Goal: Information Seeking & Learning: Check status

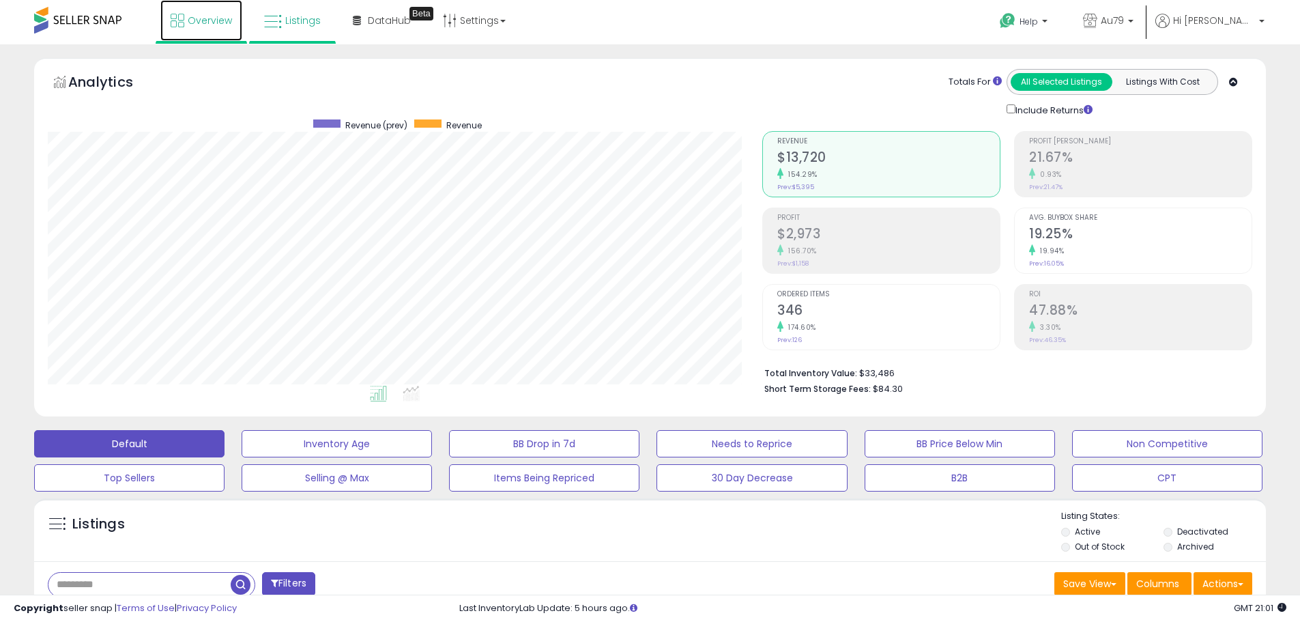
click at [198, 32] on link "Overview" at bounding box center [201, 20] width 82 height 41
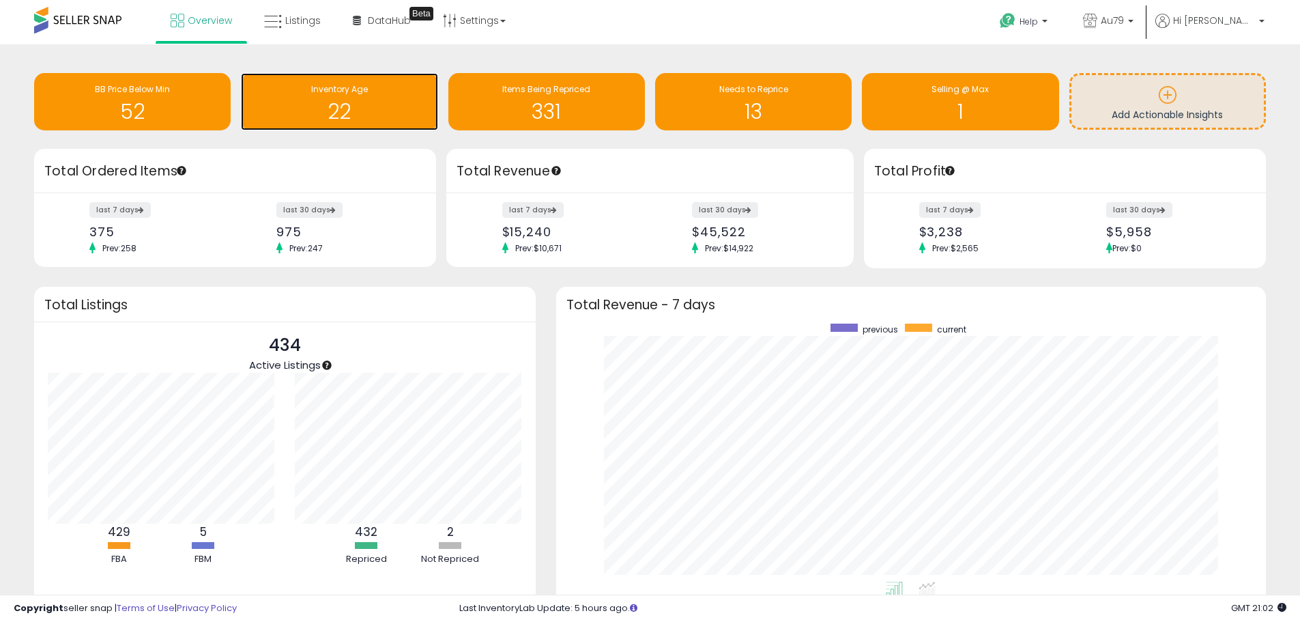
click at [335, 91] on span "Inventory Age" at bounding box center [339, 89] width 57 height 12
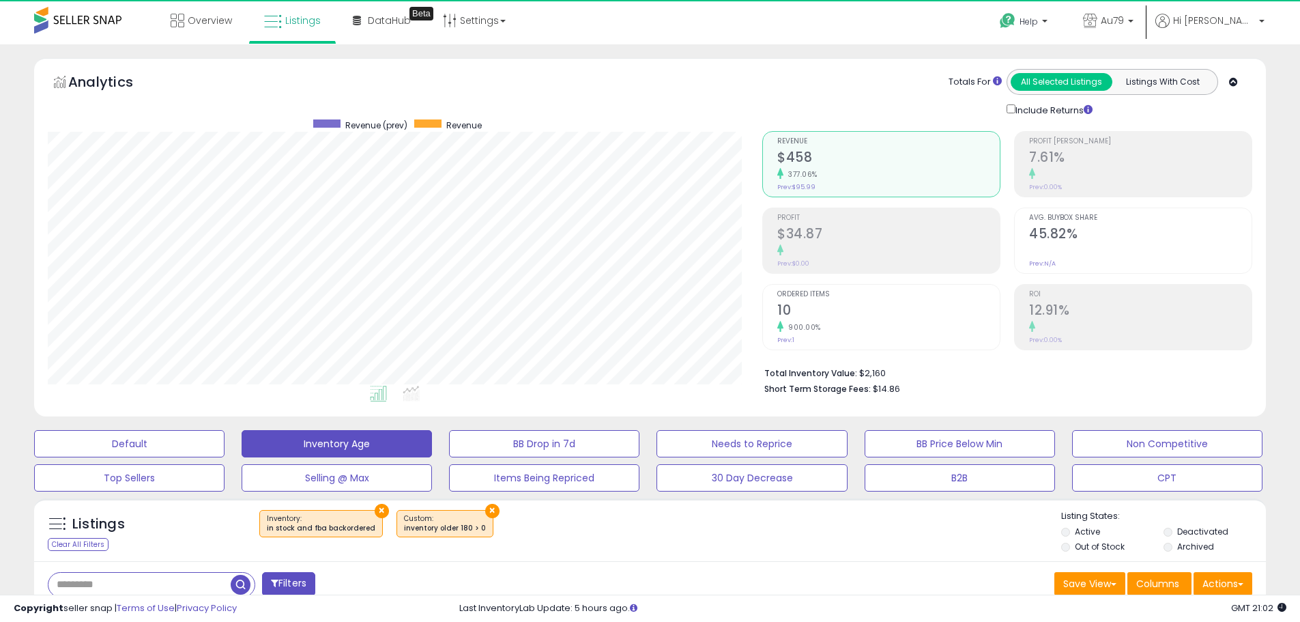
scroll to position [280, 714]
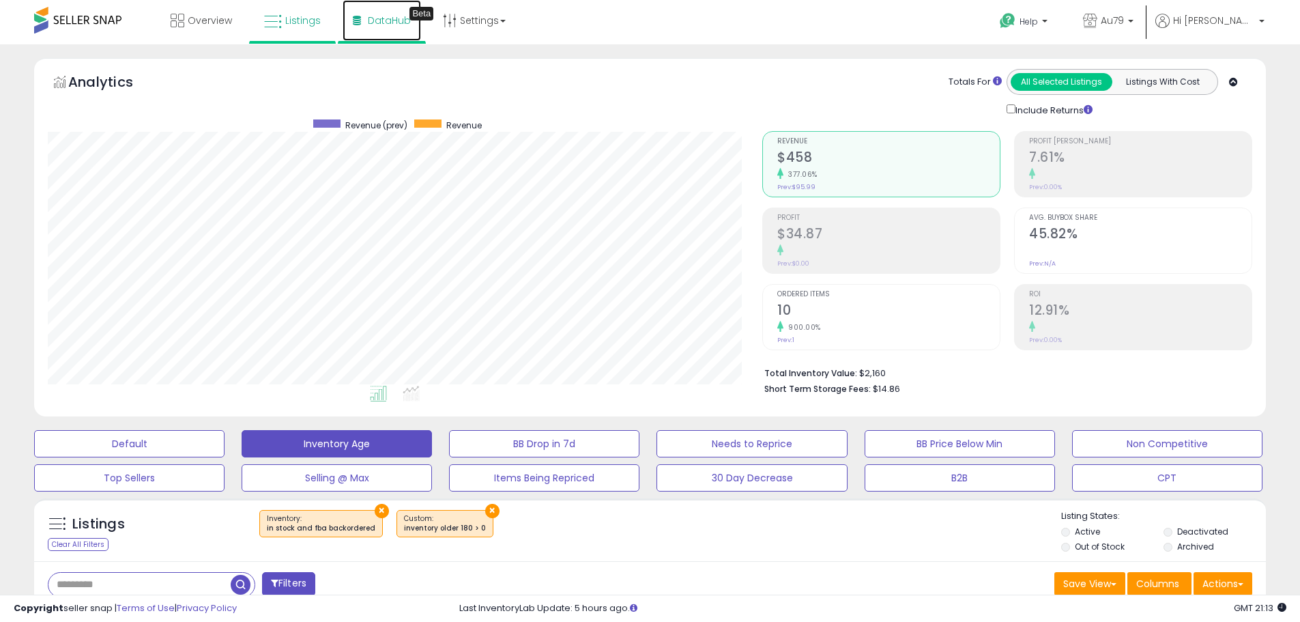
click at [379, 18] on span "DataHub" at bounding box center [389, 21] width 43 height 14
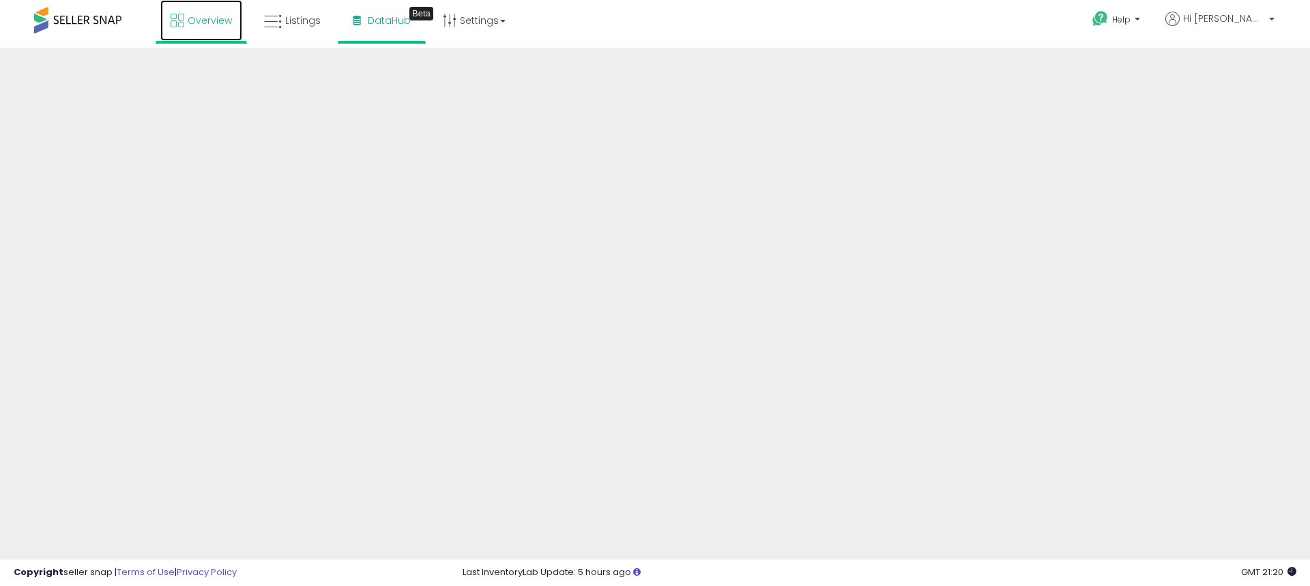
click at [199, 24] on span "Overview" at bounding box center [210, 21] width 44 height 14
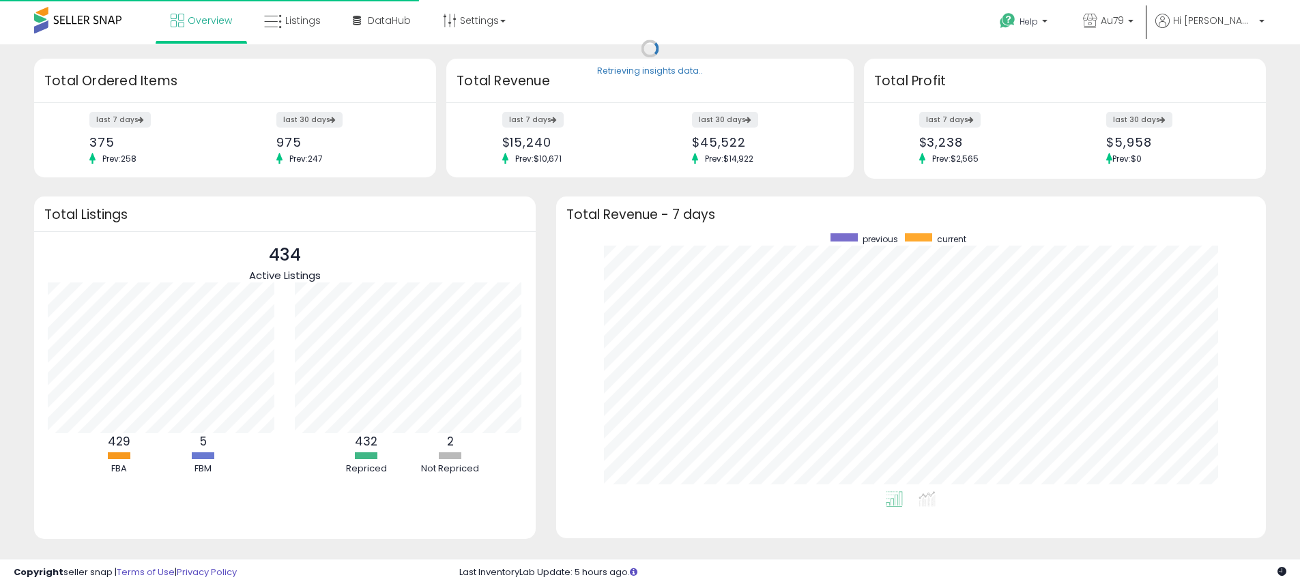
scroll to position [258, 683]
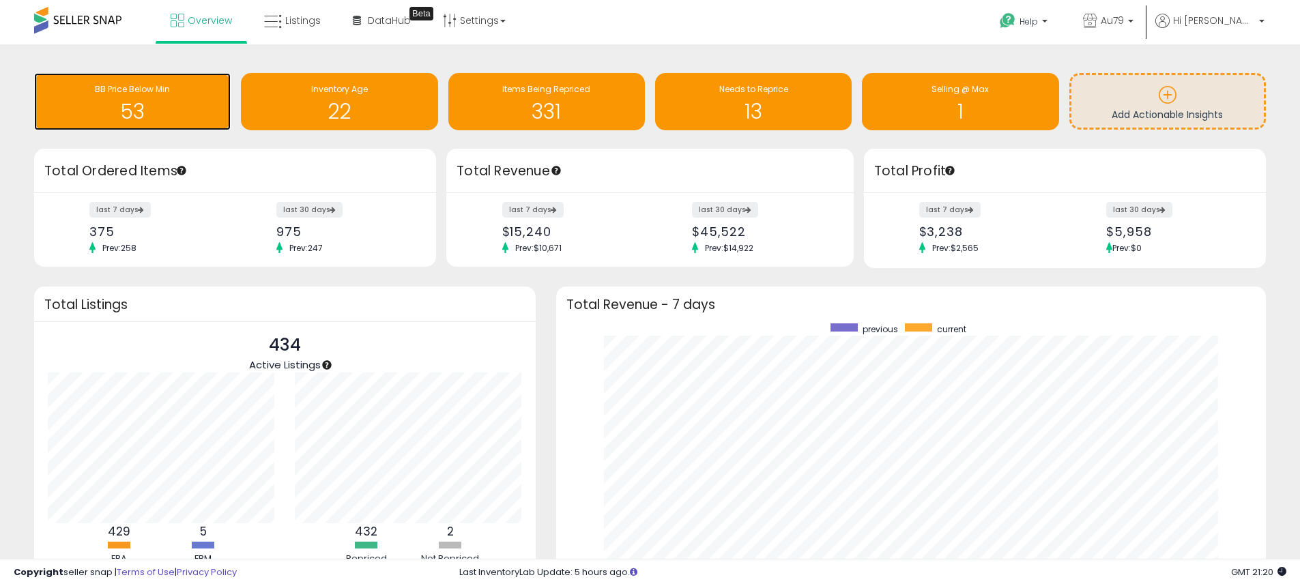
click at [124, 105] on h1 "53" at bounding box center [132, 111] width 183 height 23
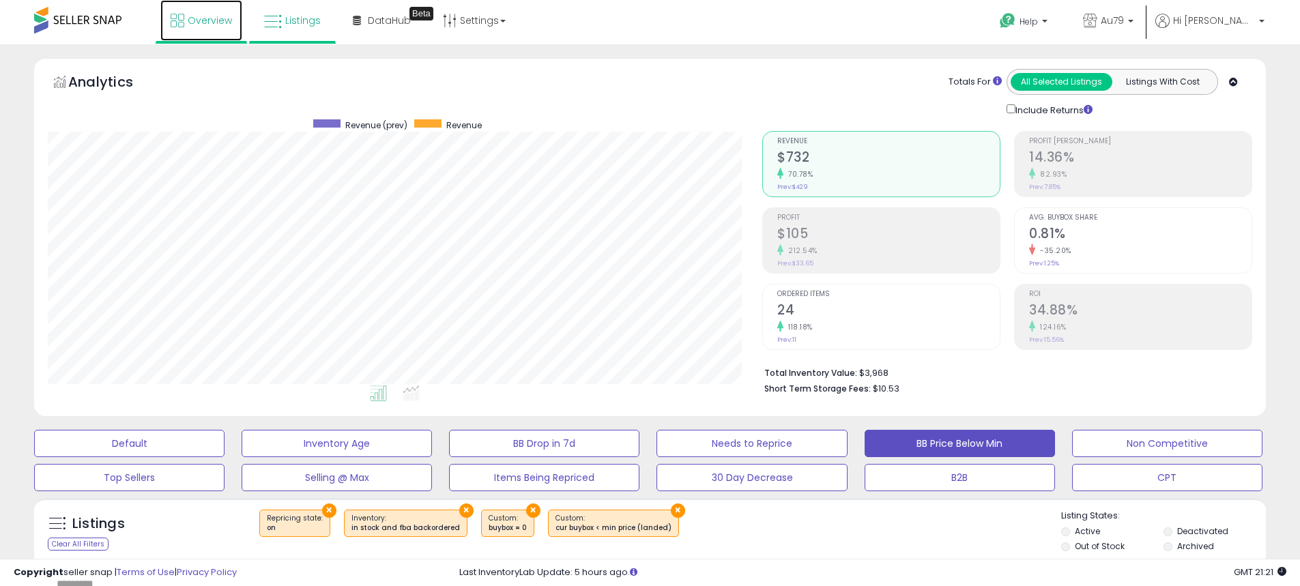
click at [205, 23] on span "Overview" at bounding box center [210, 21] width 44 height 14
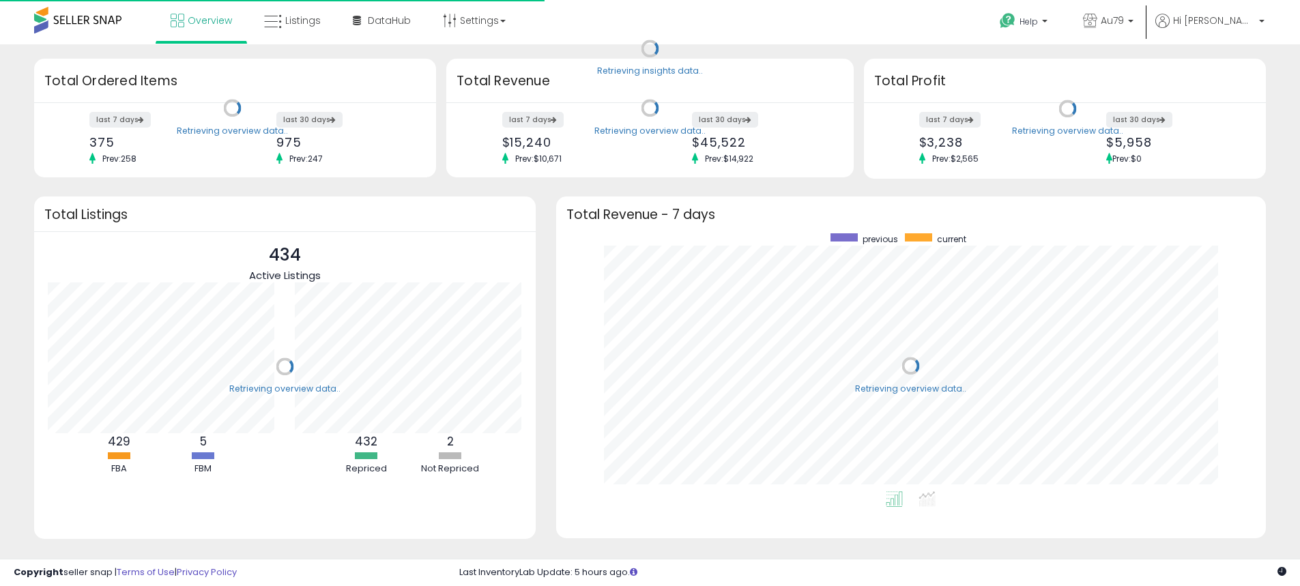
scroll to position [258, 683]
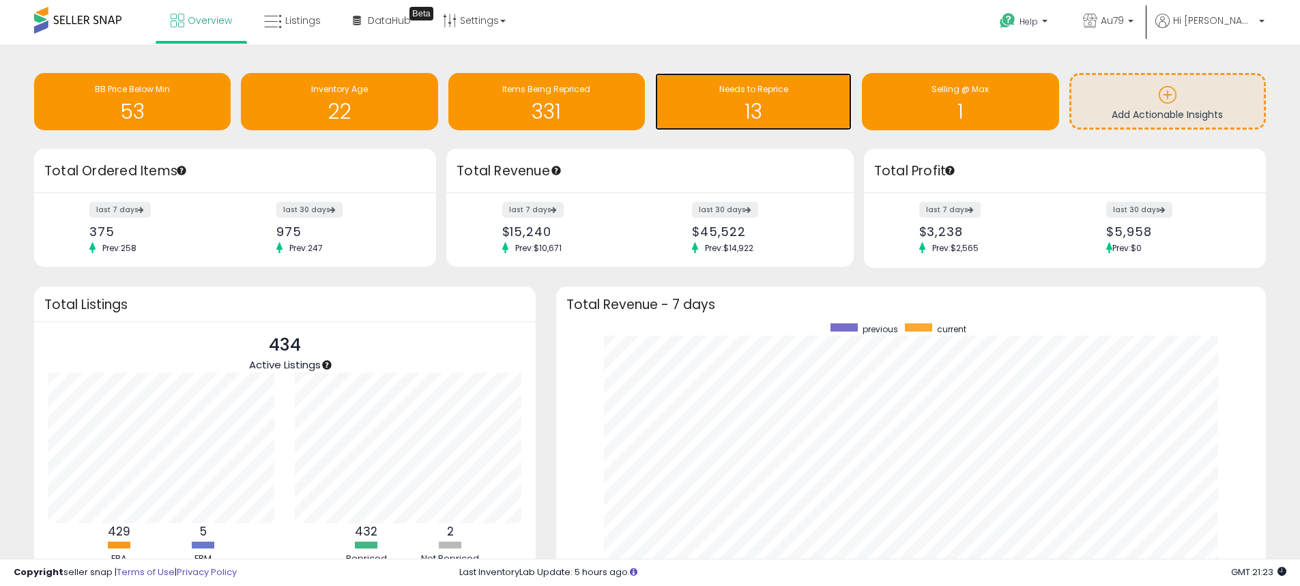
click at [757, 100] on h1 "13" at bounding box center [753, 111] width 183 height 23
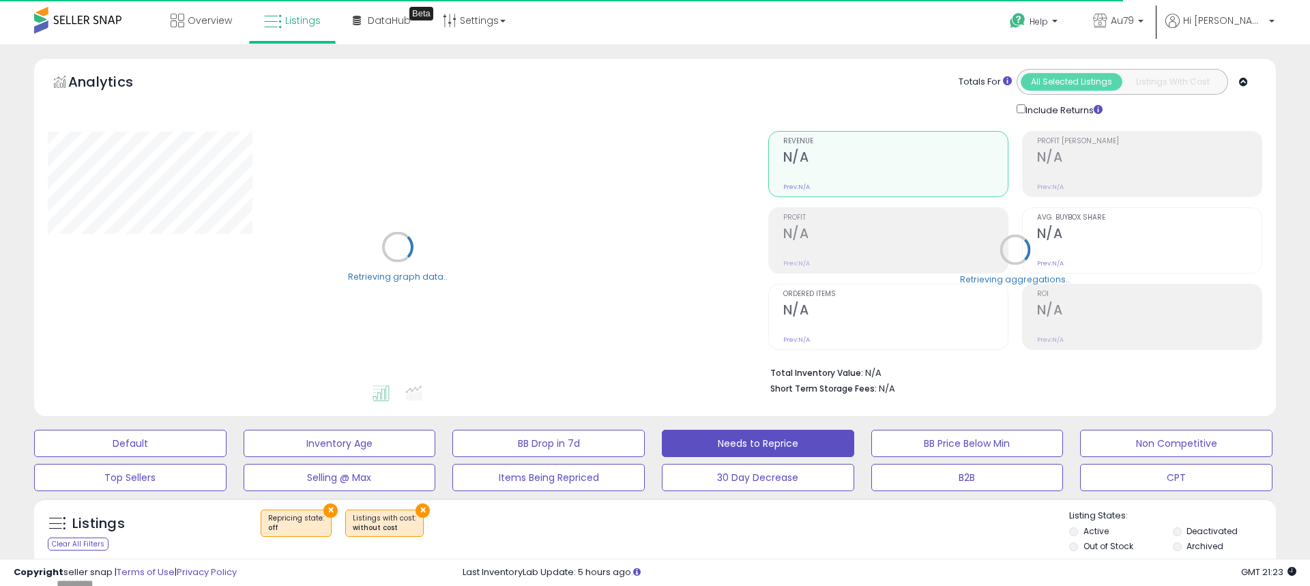
select select "**"
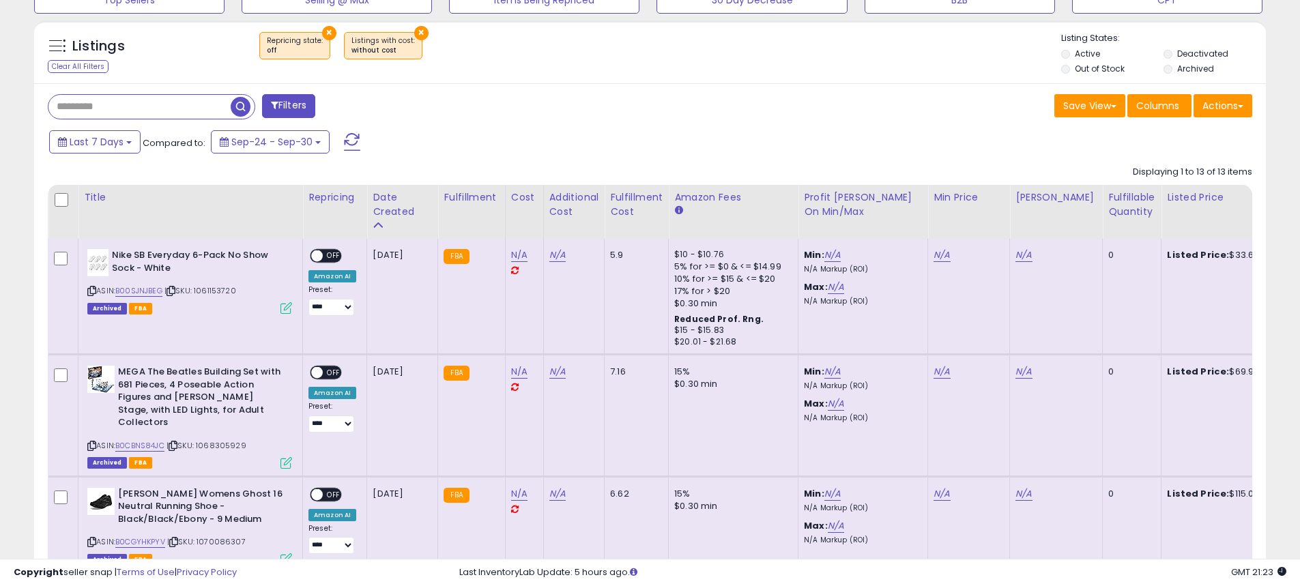
scroll to position [341, 0]
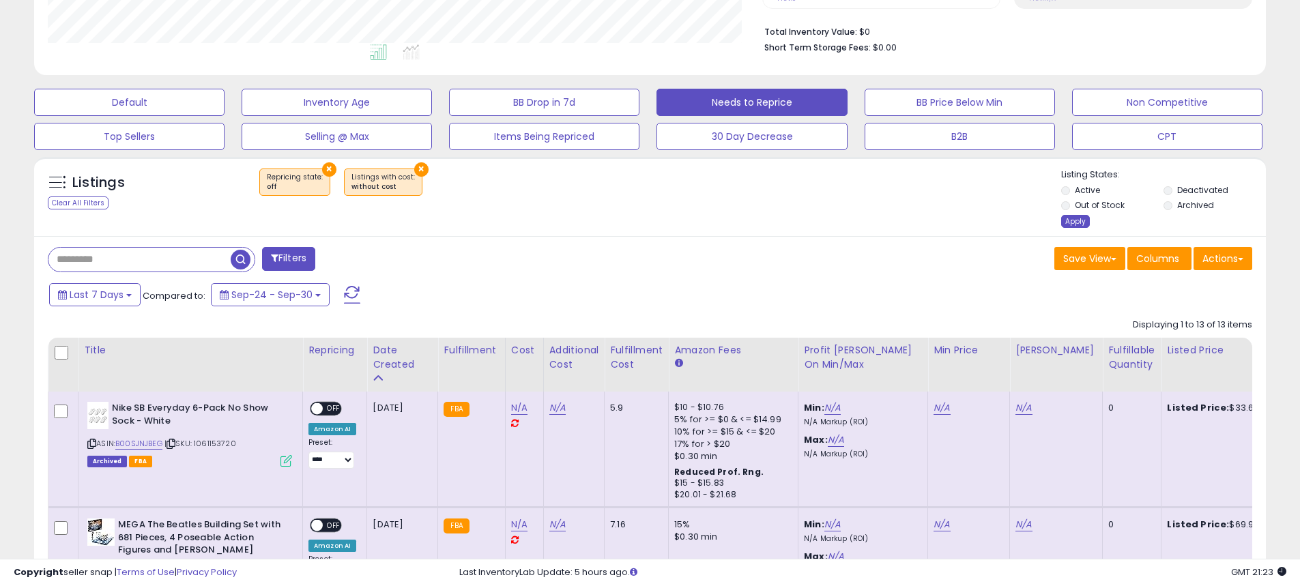
click at [1069, 219] on div "Apply" at bounding box center [1075, 221] width 29 height 13
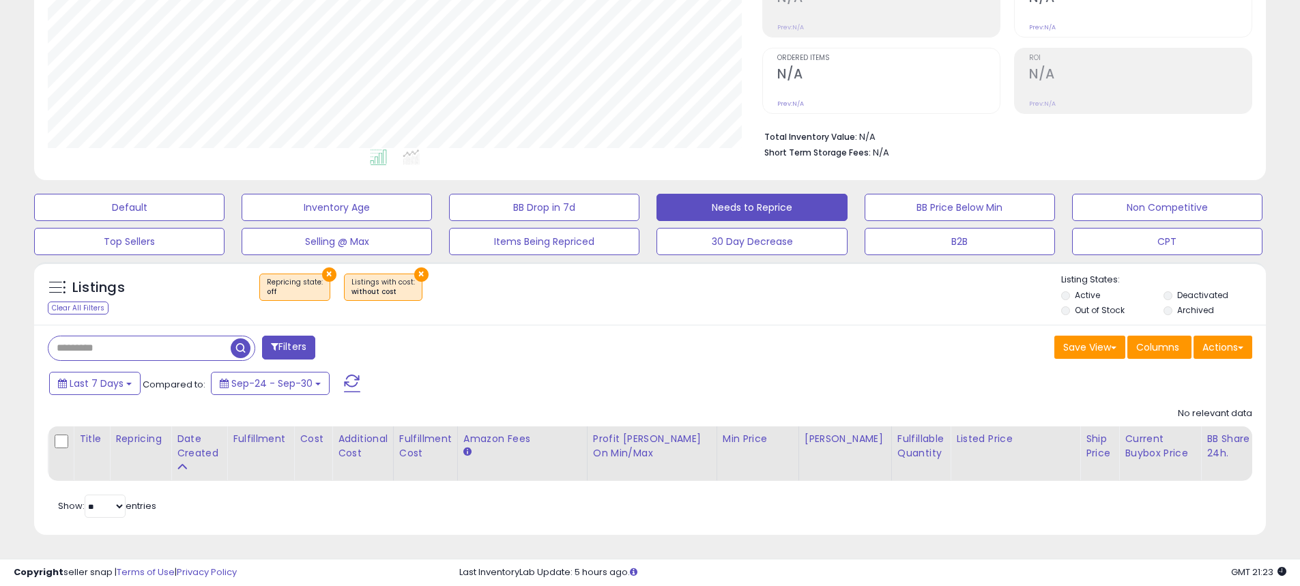
scroll to position [280, 714]
click at [1095, 339] on button "Save View" at bounding box center [1089, 347] width 71 height 23
click at [1039, 391] on link "Update Current View" at bounding box center [1049, 400] width 146 height 21
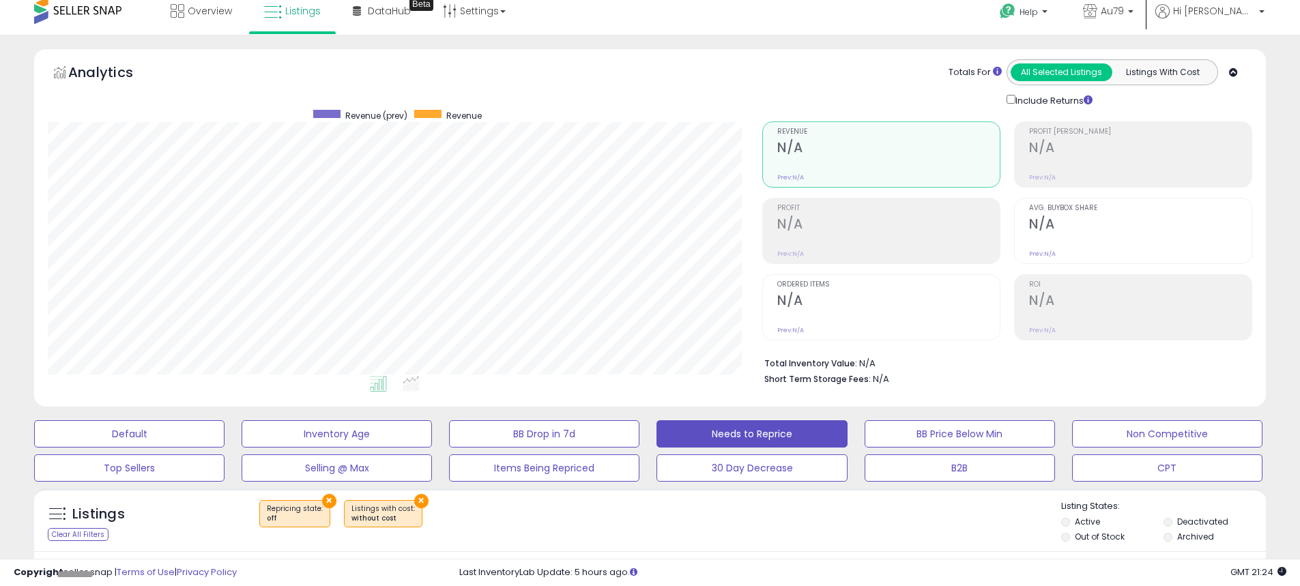
scroll to position [0, 0]
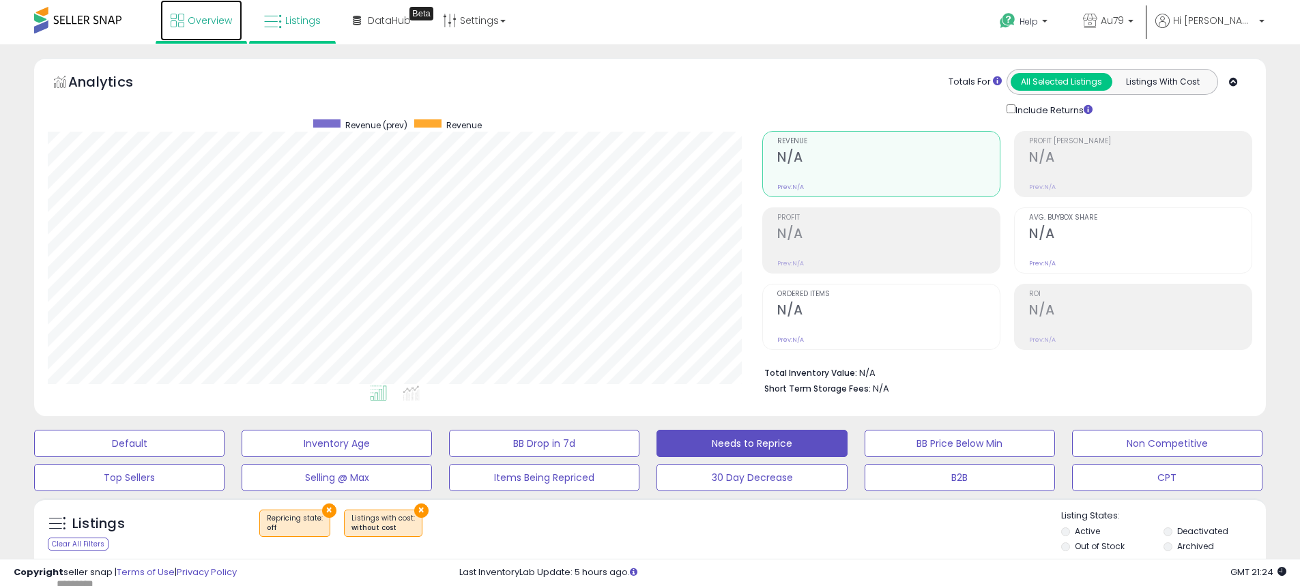
click at [196, 22] on span "Overview" at bounding box center [210, 21] width 44 height 14
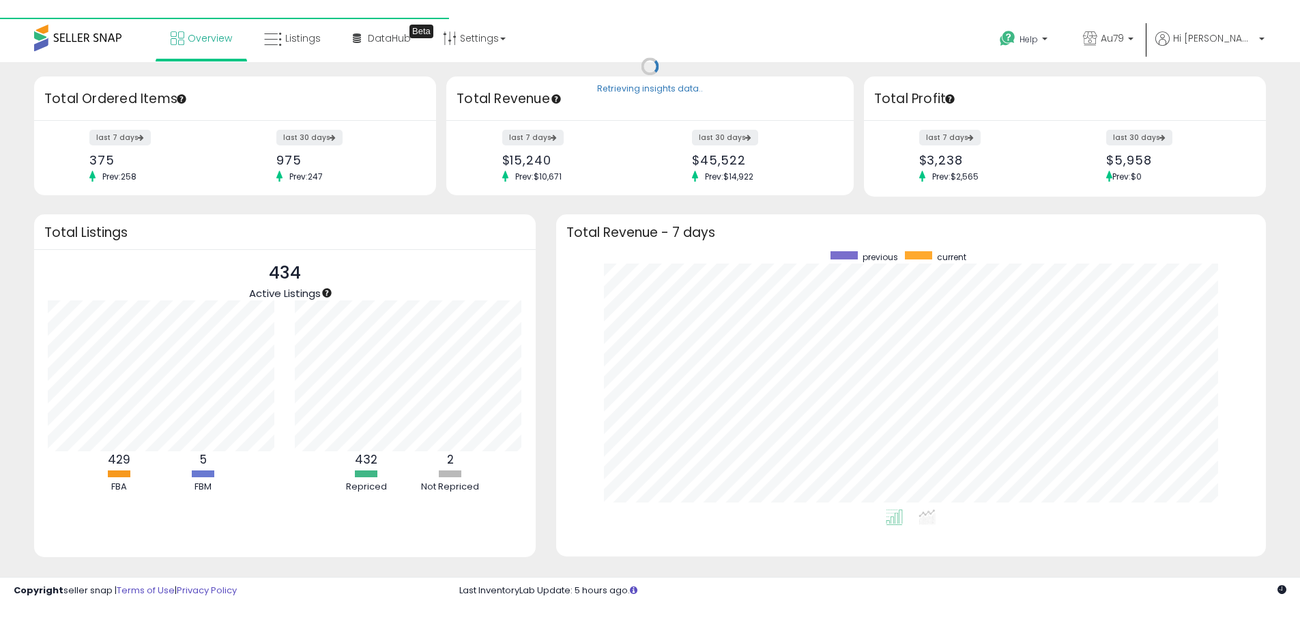
scroll to position [258, 683]
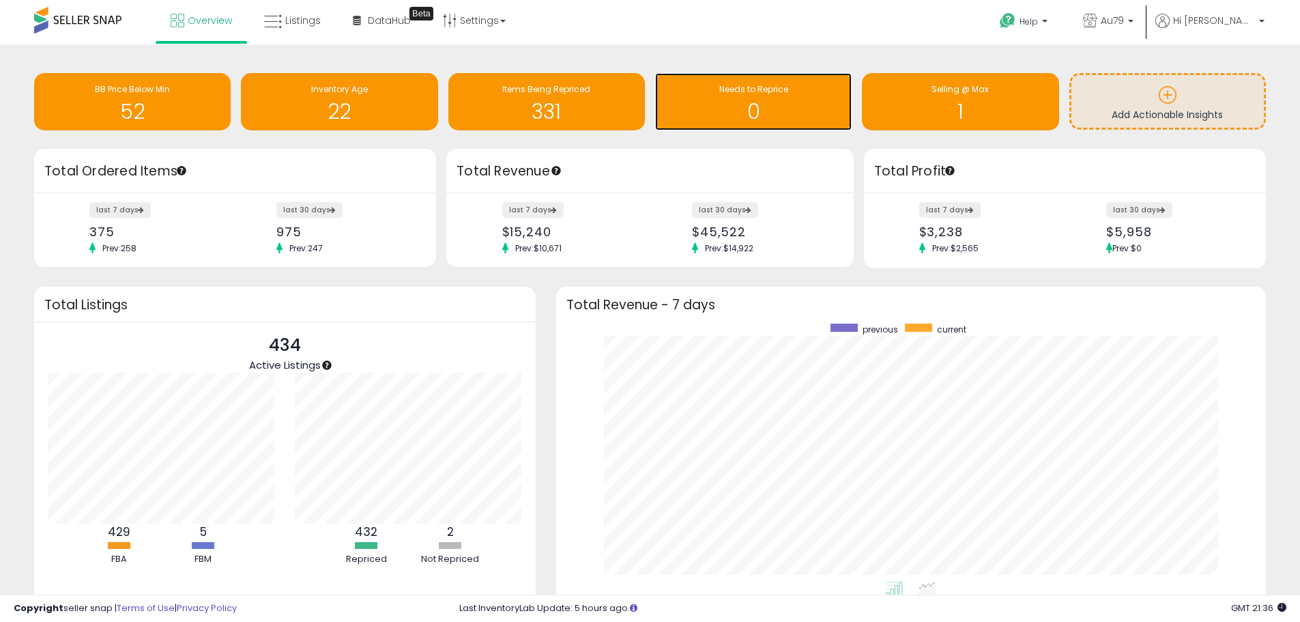
click at [764, 104] on h1 "0" at bounding box center [753, 111] width 183 height 23
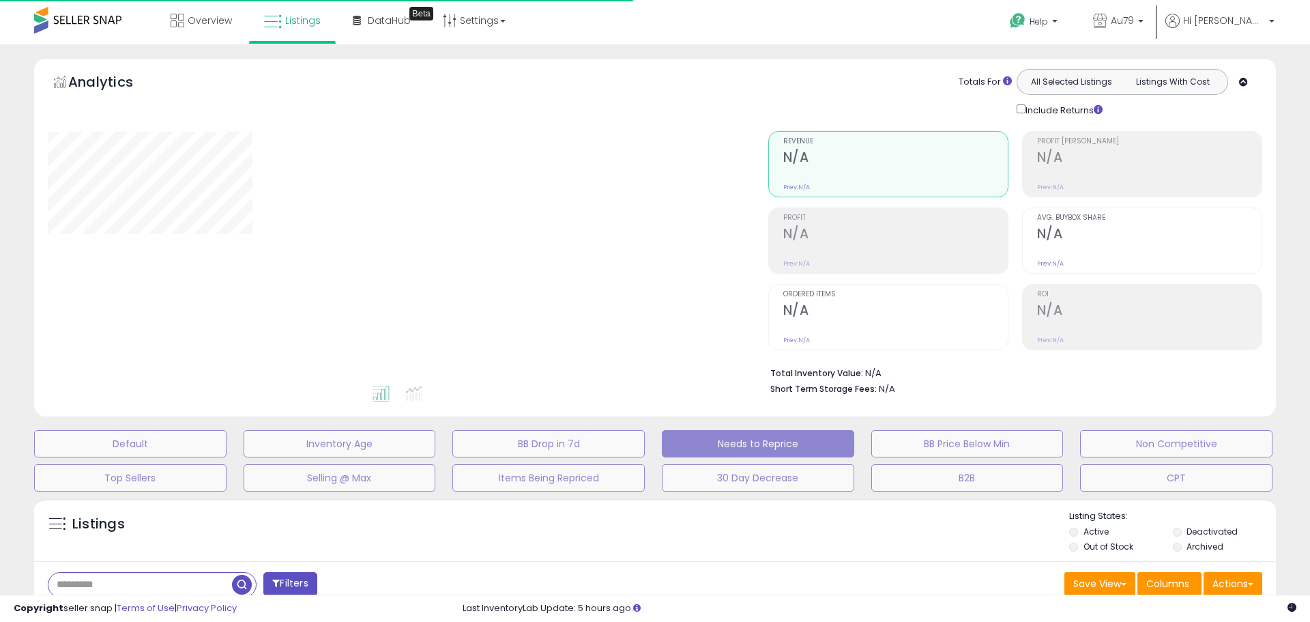
select select "**"
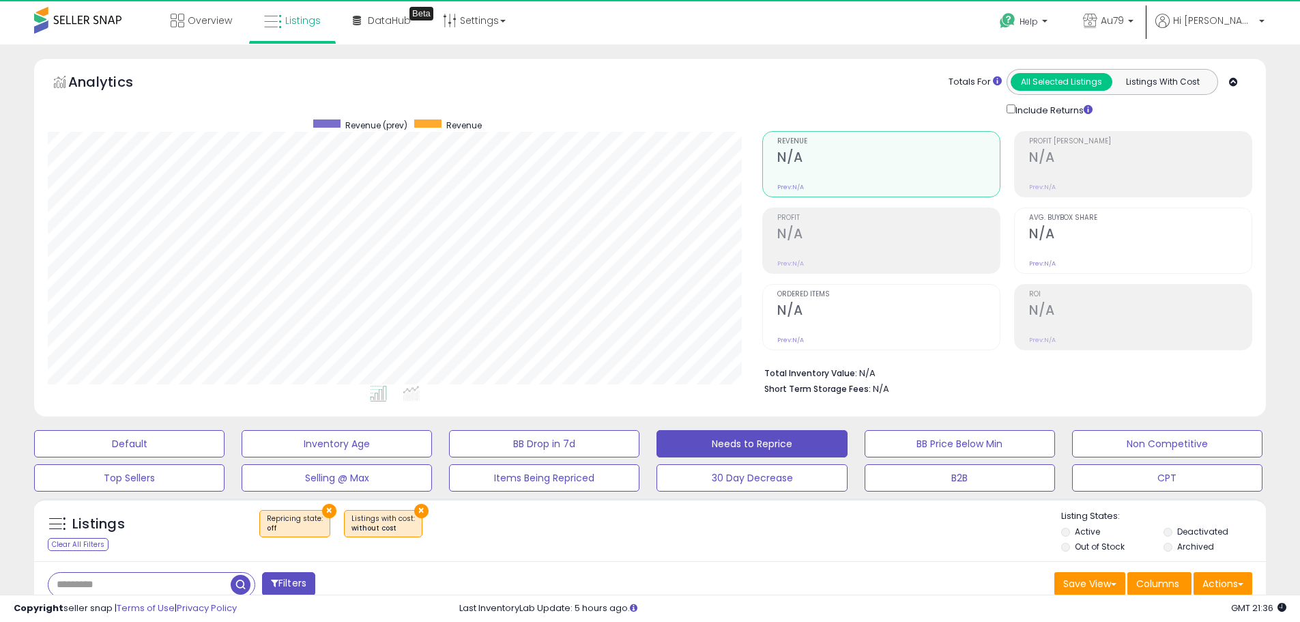
scroll to position [280, 714]
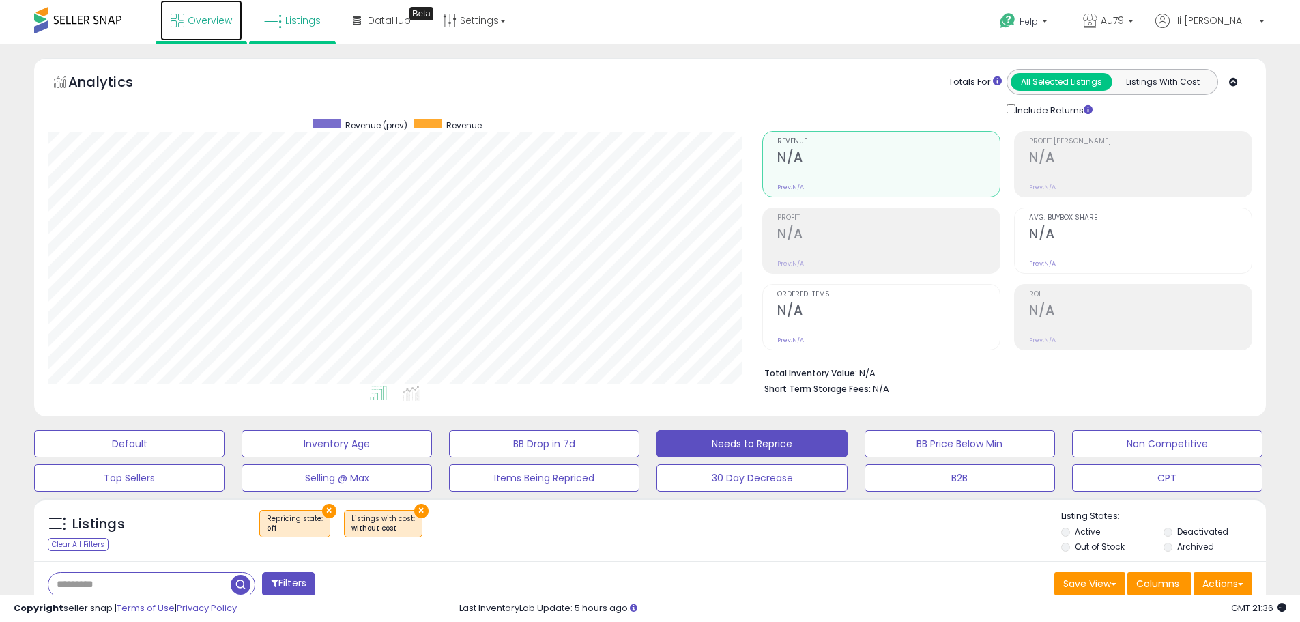
click at [209, 18] on span "Overview" at bounding box center [210, 21] width 44 height 14
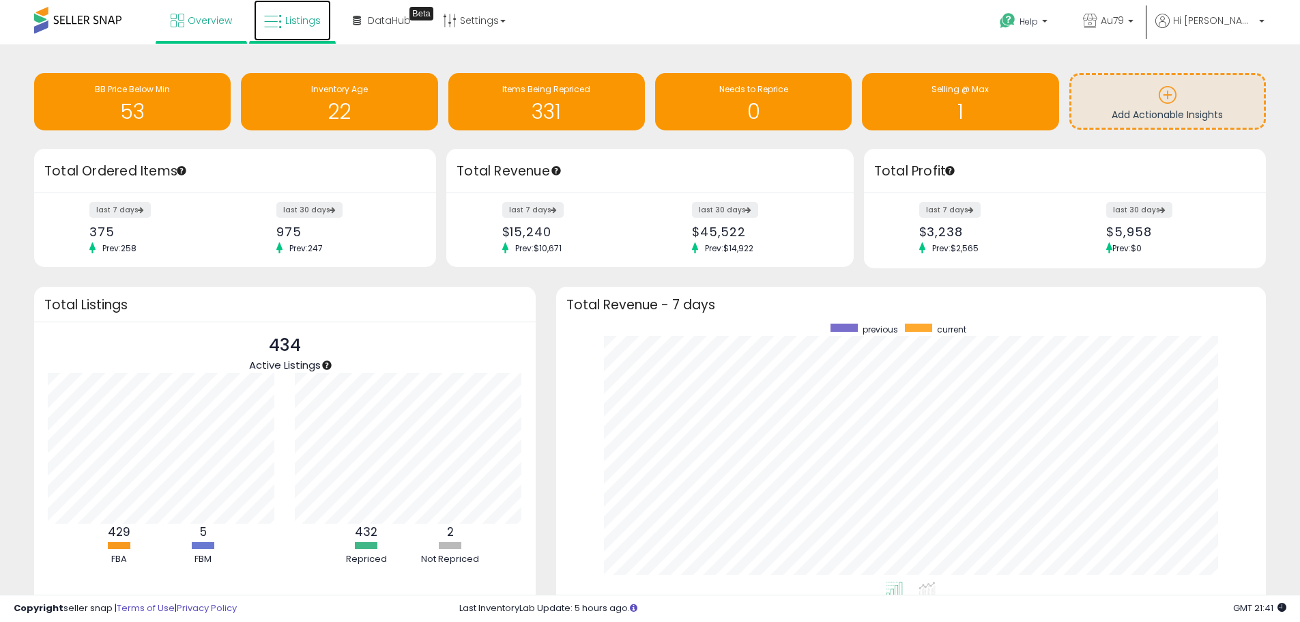
click at [290, 15] on span "Listings" at bounding box center [302, 21] width 35 height 14
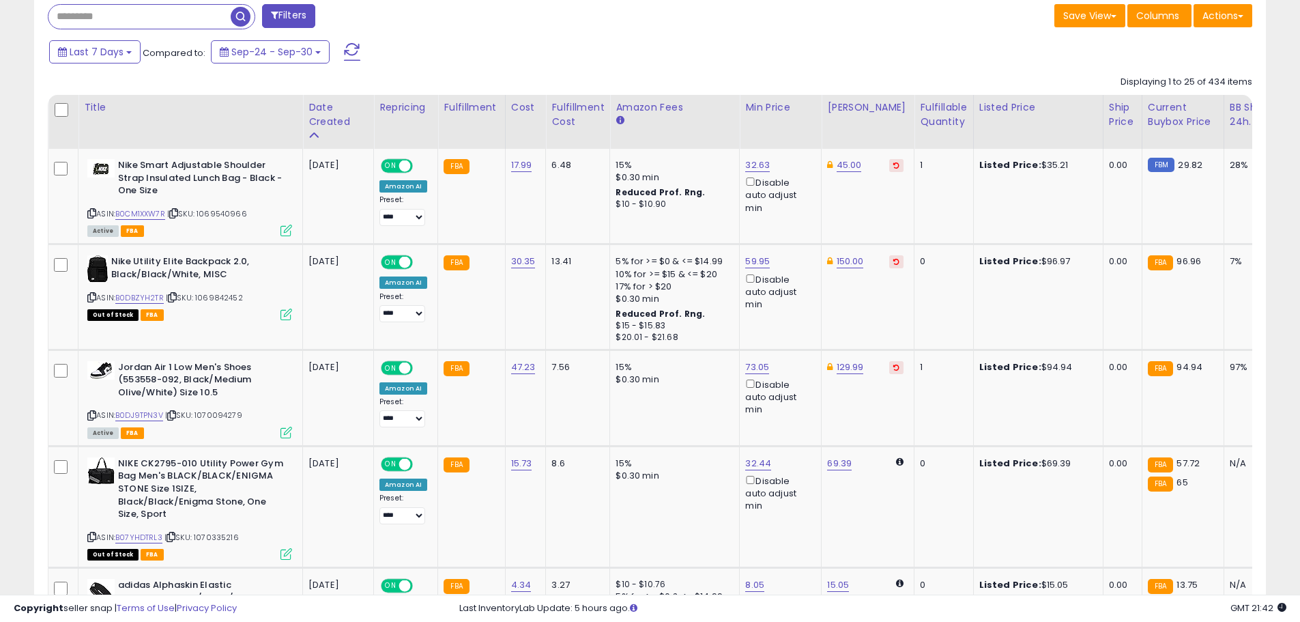
scroll to position [478, 0]
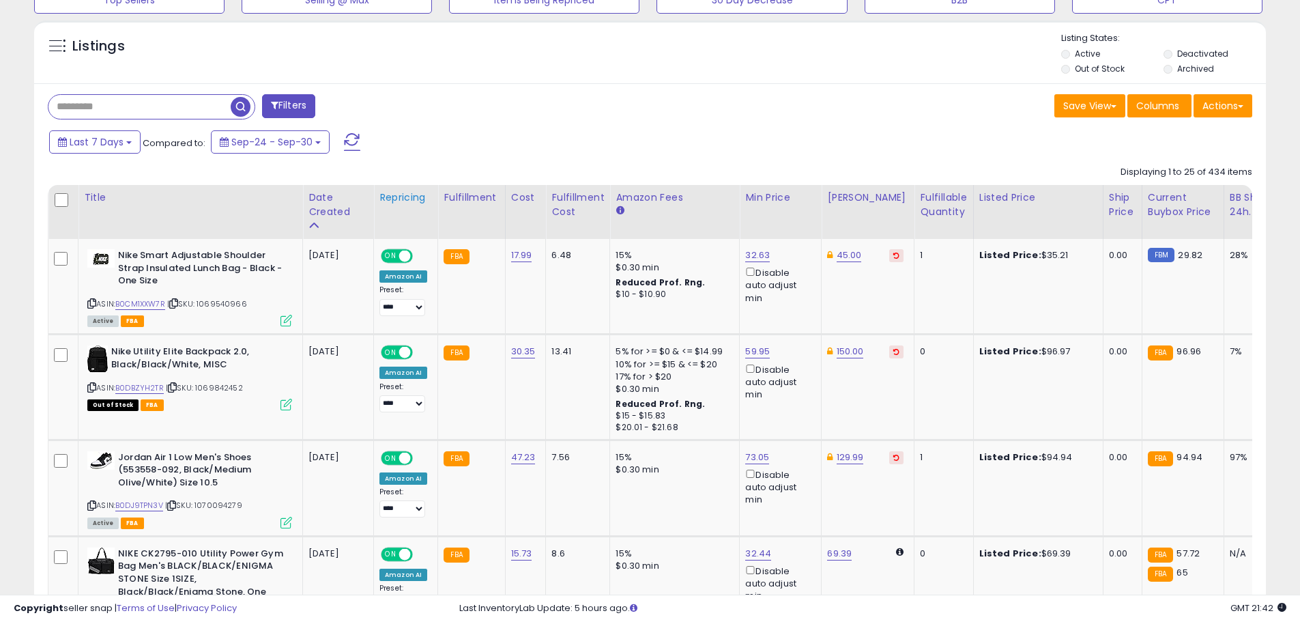
click at [392, 195] on div "Repricing" at bounding box center [405, 197] width 53 height 14
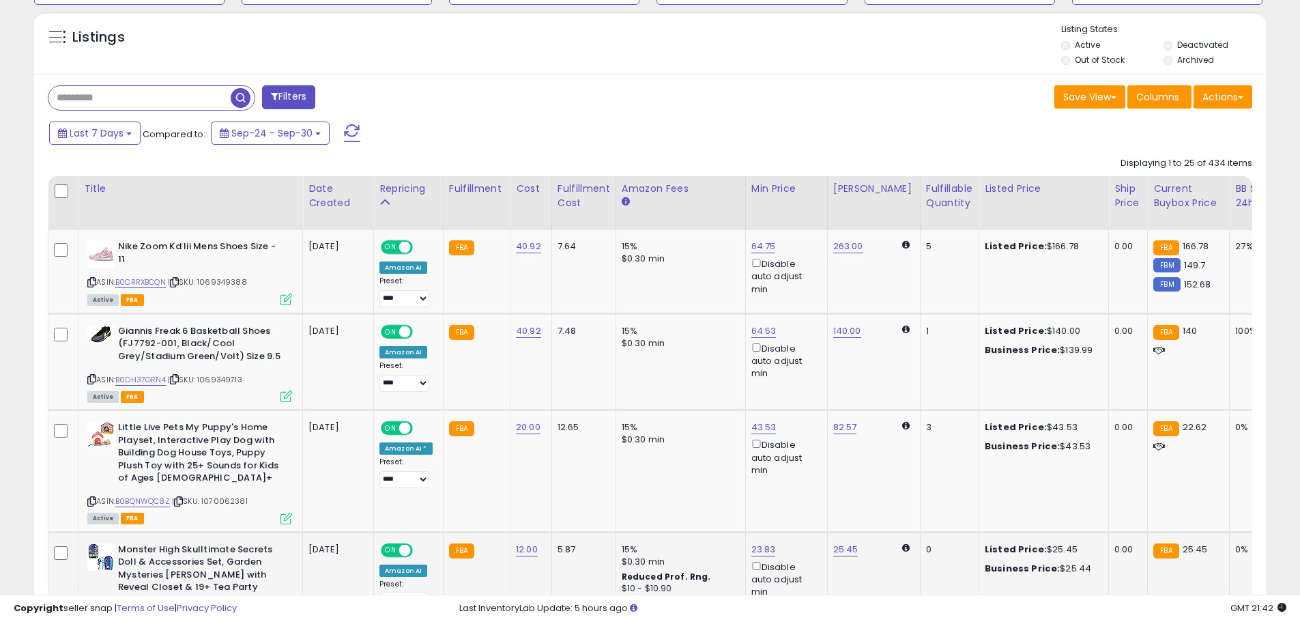
scroll to position [409, 0]
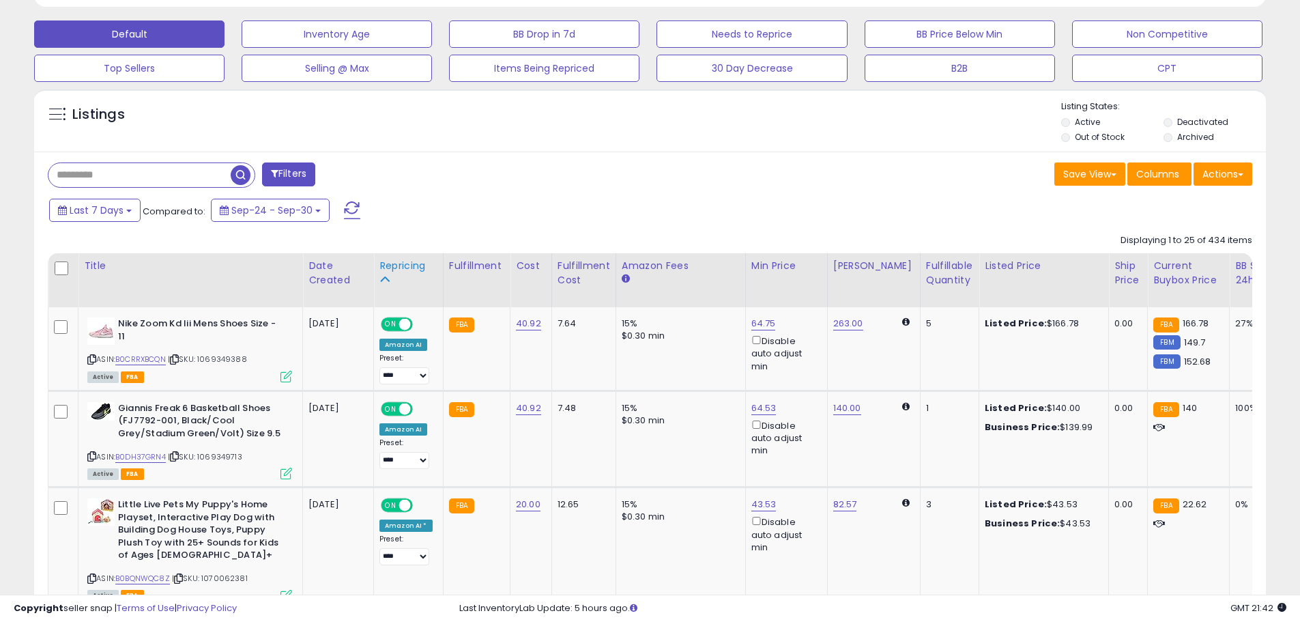
click at [386, 267] on div "Repricing" at bounding box center [408, 266] width 58 height 14
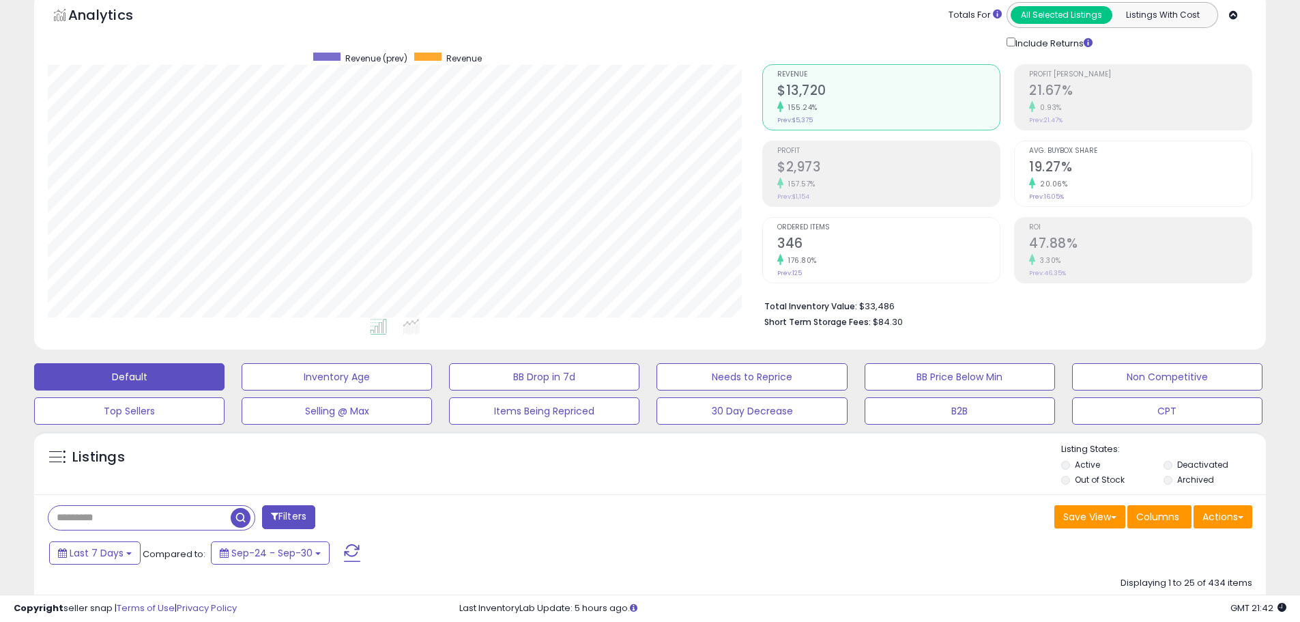
scroll to position [0, 0]
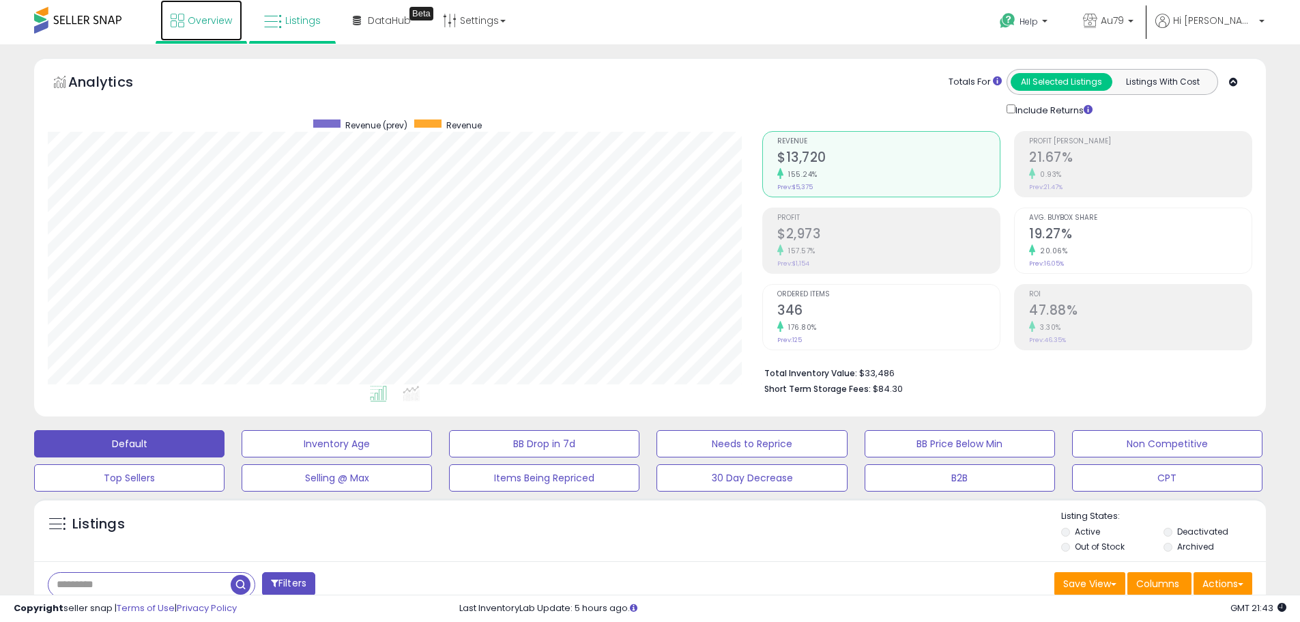
click at [189, 25] on span "Overview" at bounding box center [210, 21] width 44 height 14
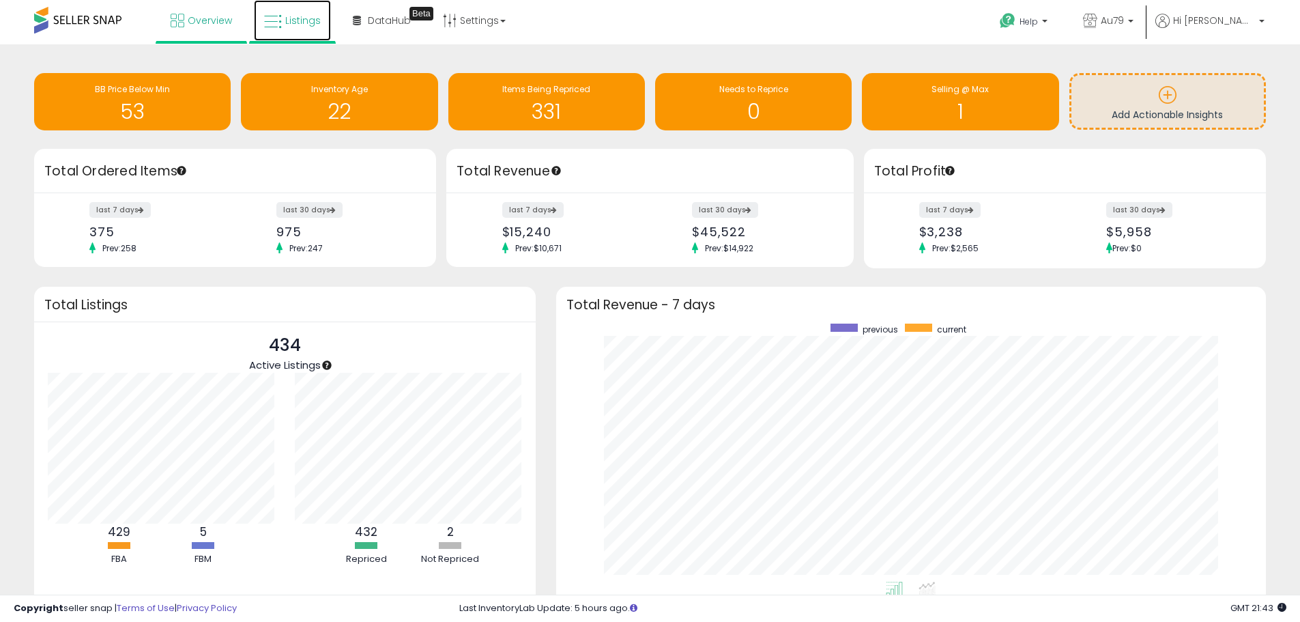
click at [300, 26] on span "Listings" at bounding box center [302, 21] width 35 height 14
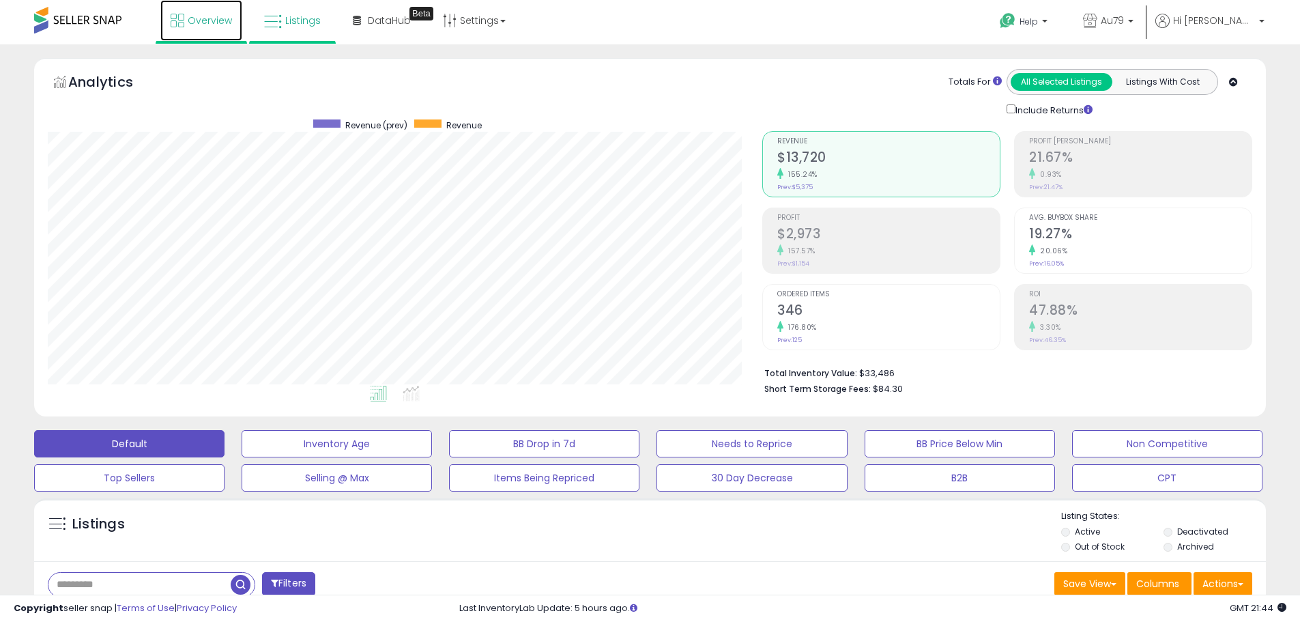
click at [197, 18] on span "Overview" at bounding box center [210, 21] width 44 height 14
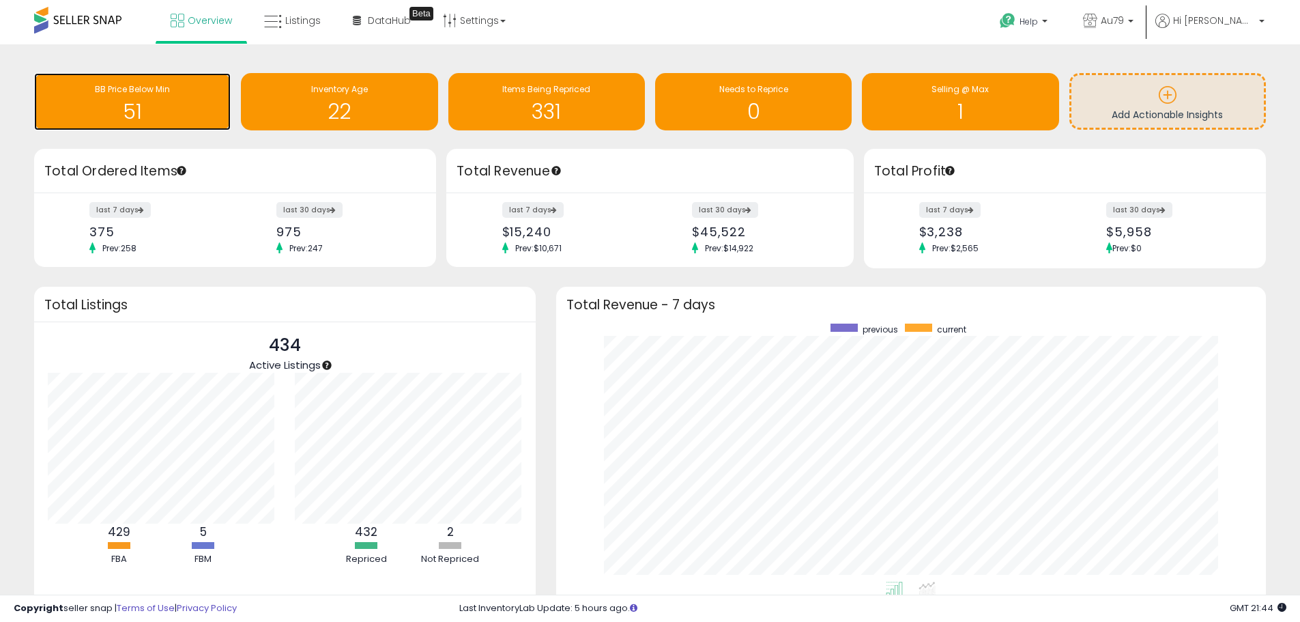
click at [140, 102] on h1 "51" at bounding box center [132, 111] width 183 height 23
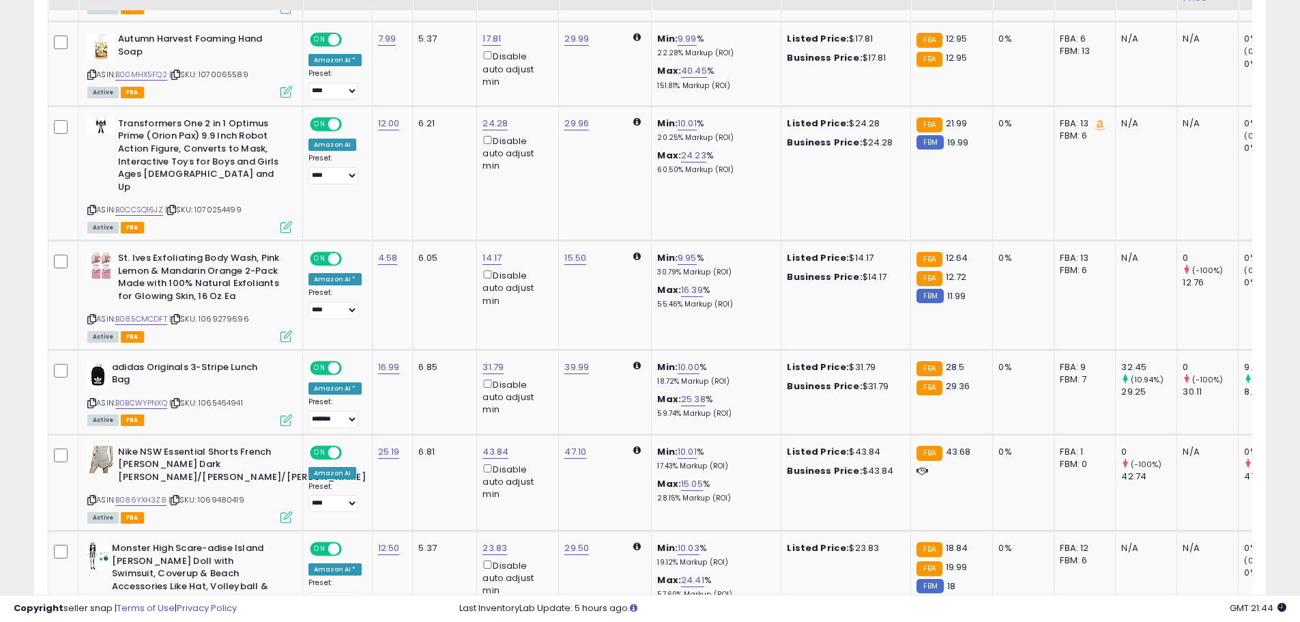
scroll to position [1433, 0]
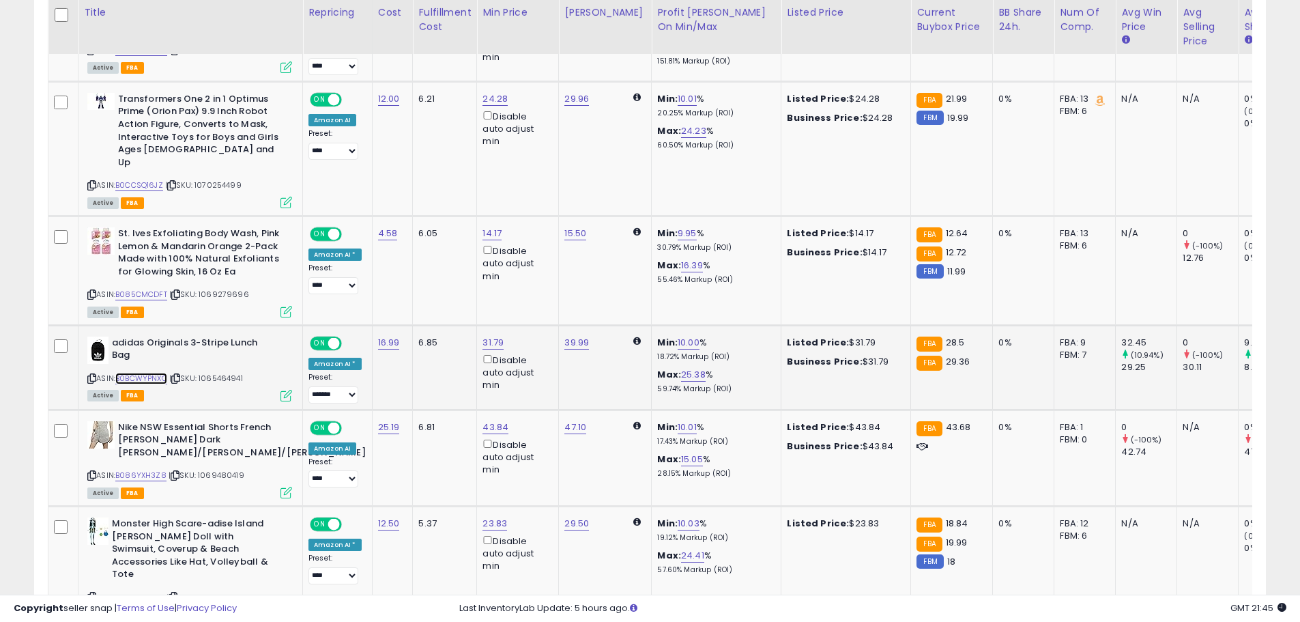
click at [151, 373] on link "B0BCWYPNXQ" at bounding box center [141, 379] width 52 height 12
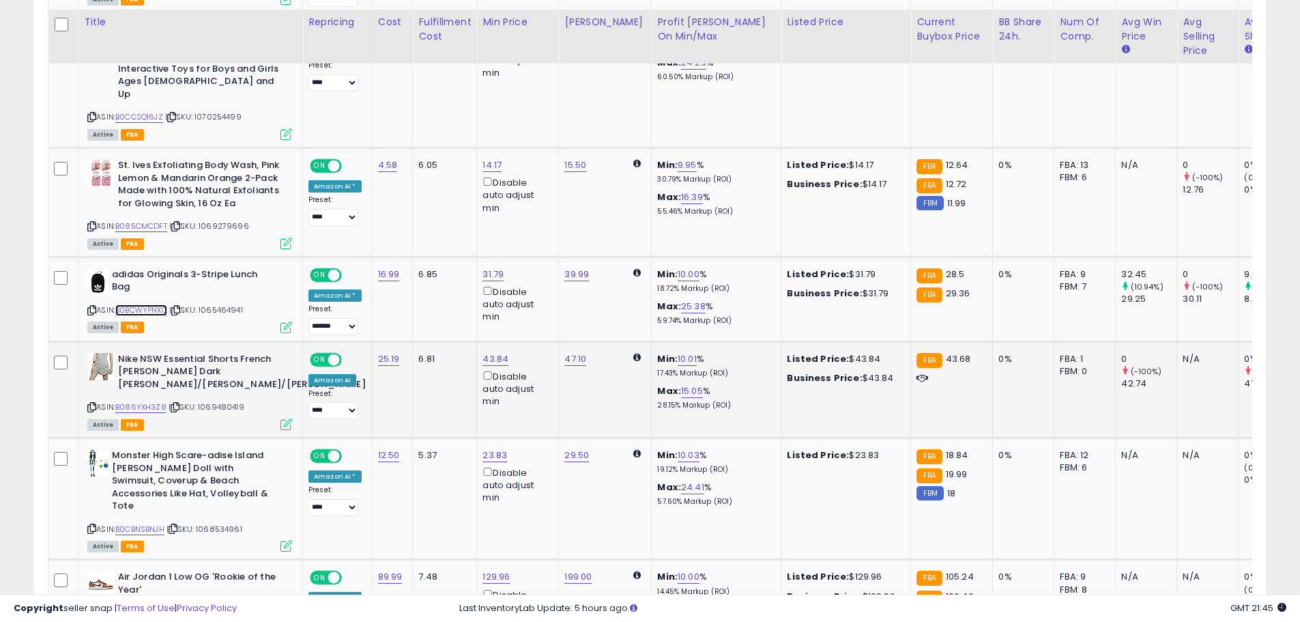
scroll to position [1569, 0]
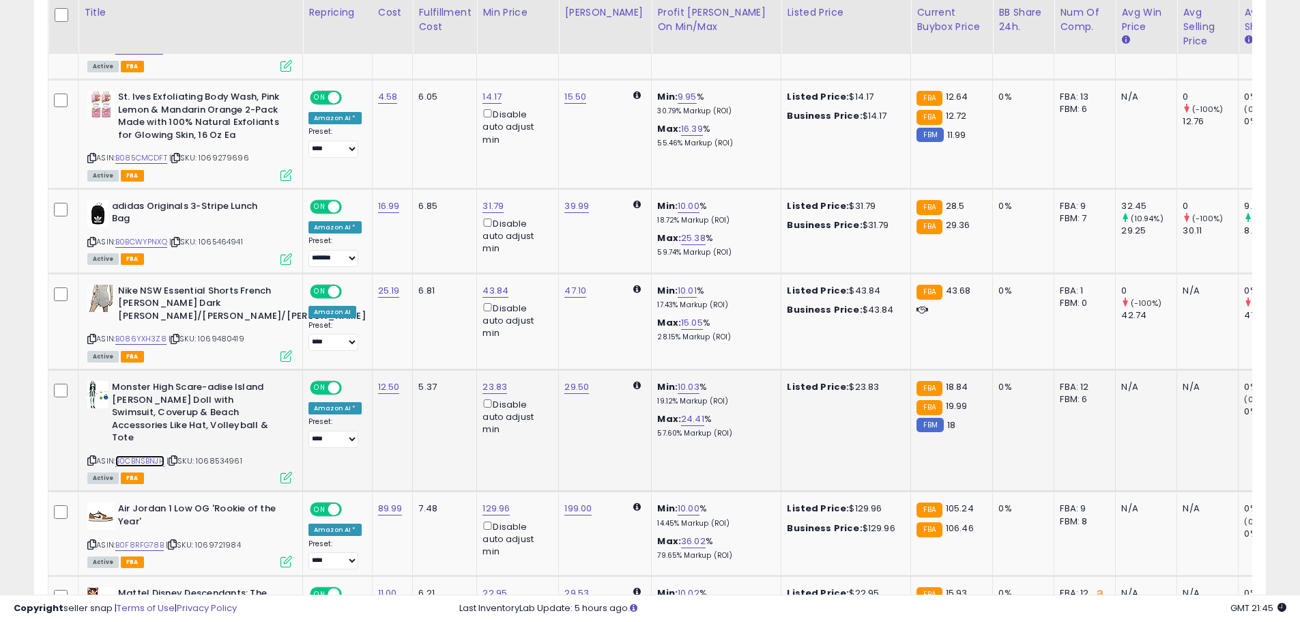
click at [137, 455] on link "B0CBNSBNJH" at bounding box center [139, 461] width 49 height 12
